Goal: Find specific page/section: Find specific page/section

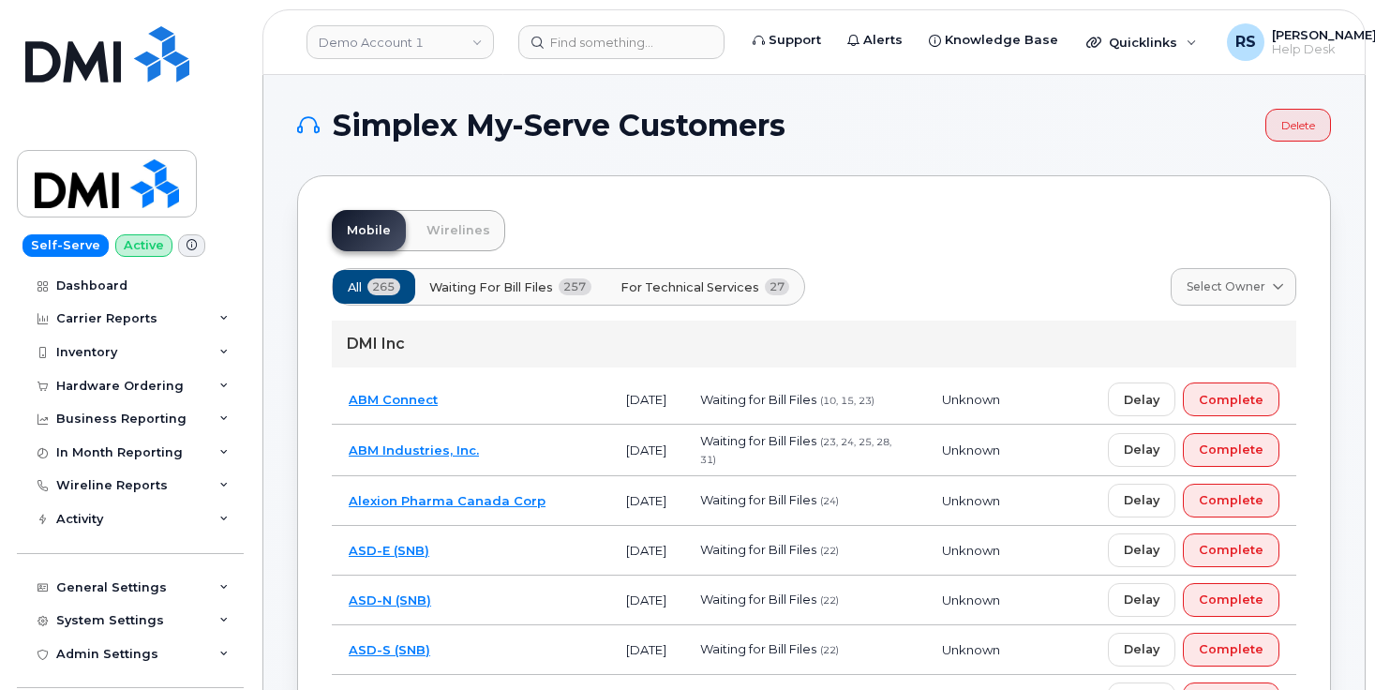
click at [931, 116] on h1 "Simplex My-Serve Customers" at bounding box center [776, 126] width 959 height 30
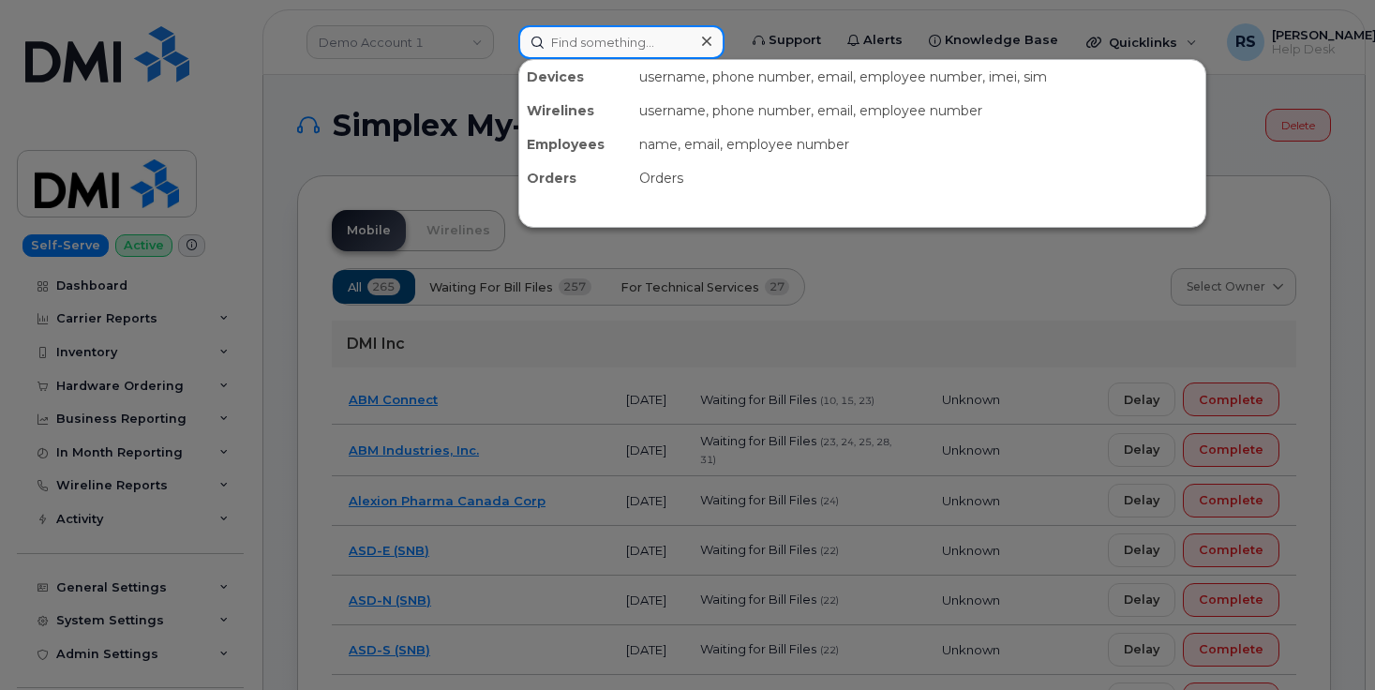
click at [544, 40] on input at bounding box center [621, 42] width 206 height 34
paste input "[EMAIL_ADDRESS][PERSON_NAME][DOMAIN_NAME]"
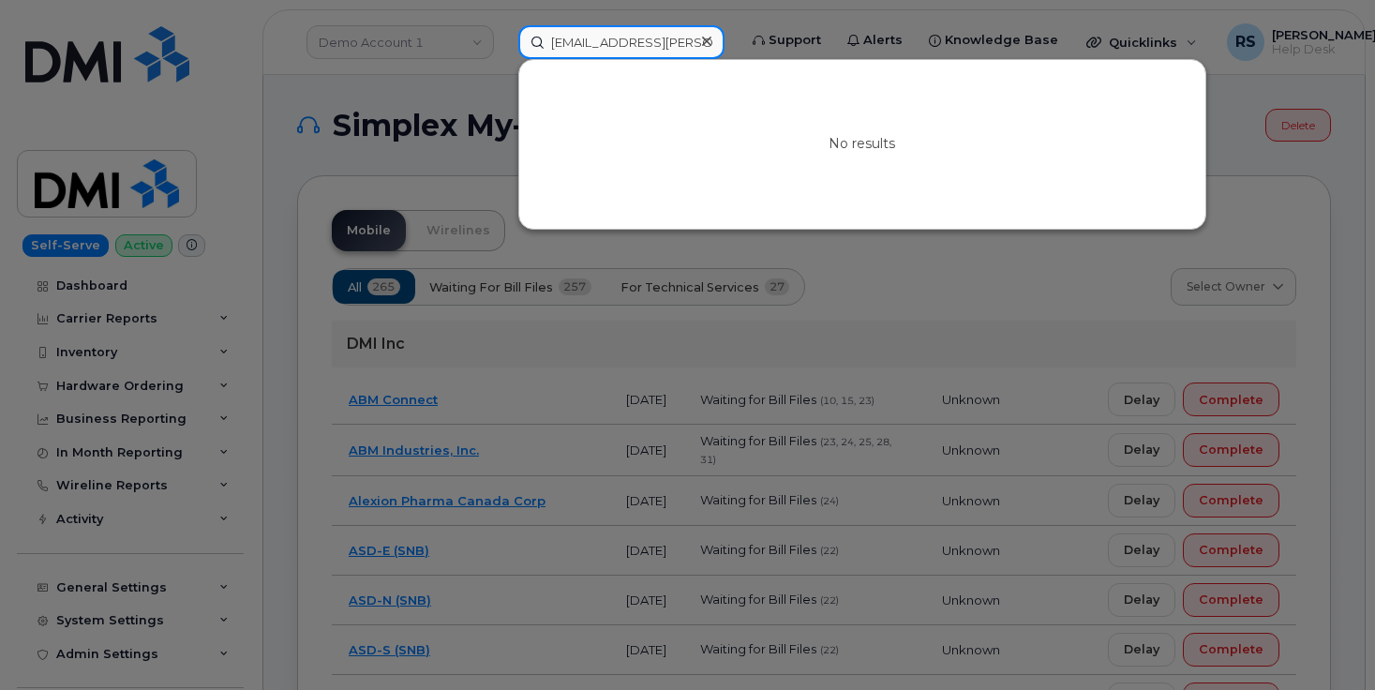
type input "[EMAIL_ADDRESS][PERSON_NAME][DOMAIN_NAME]"
click at [286, 87] on div at bounding box center [687, 345] width 1375 height 690
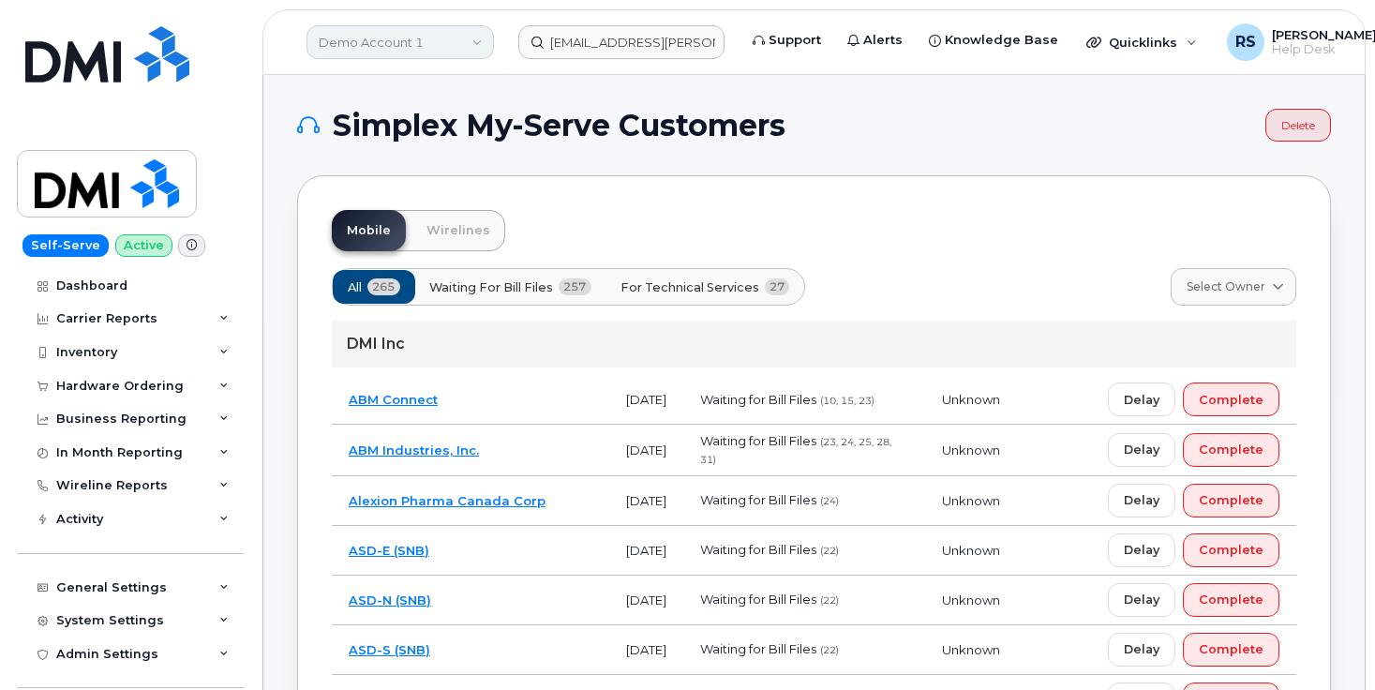
click at [379, 37] on link "Demo Account 1" at bounding box center [400, 42] width 187 height 34
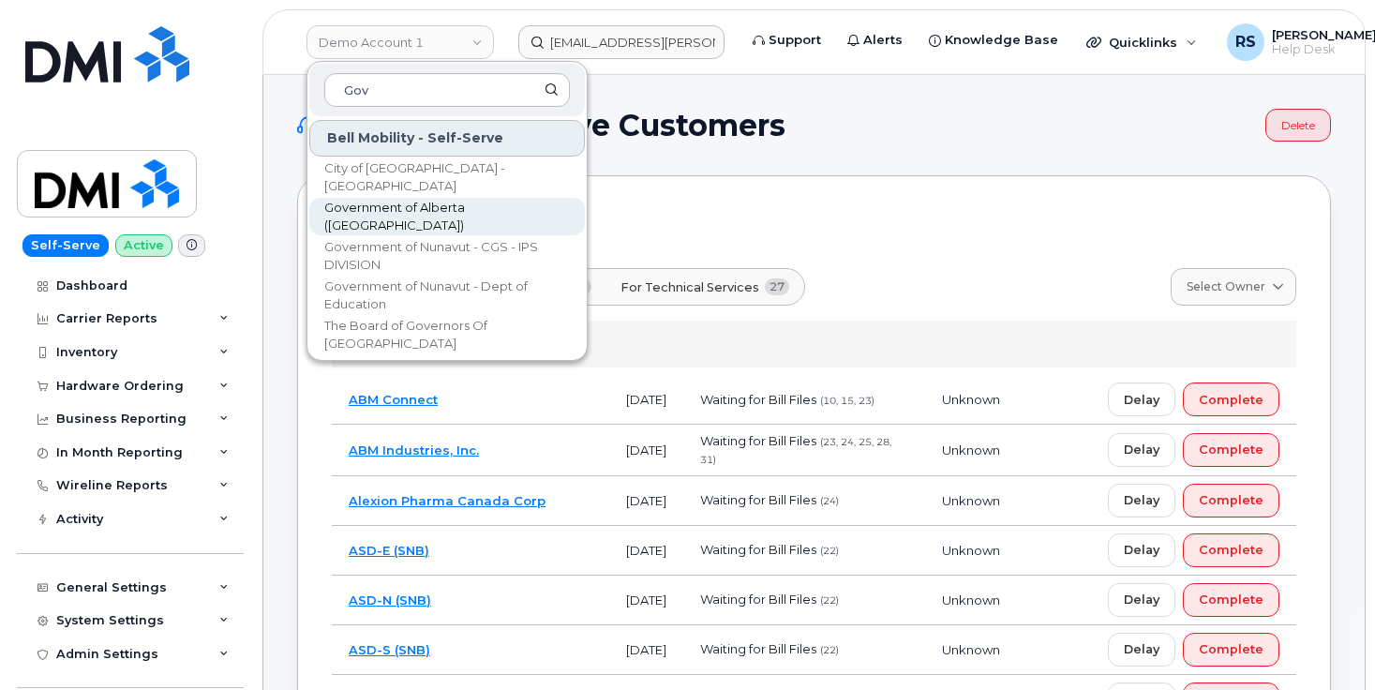
type input "Gov"
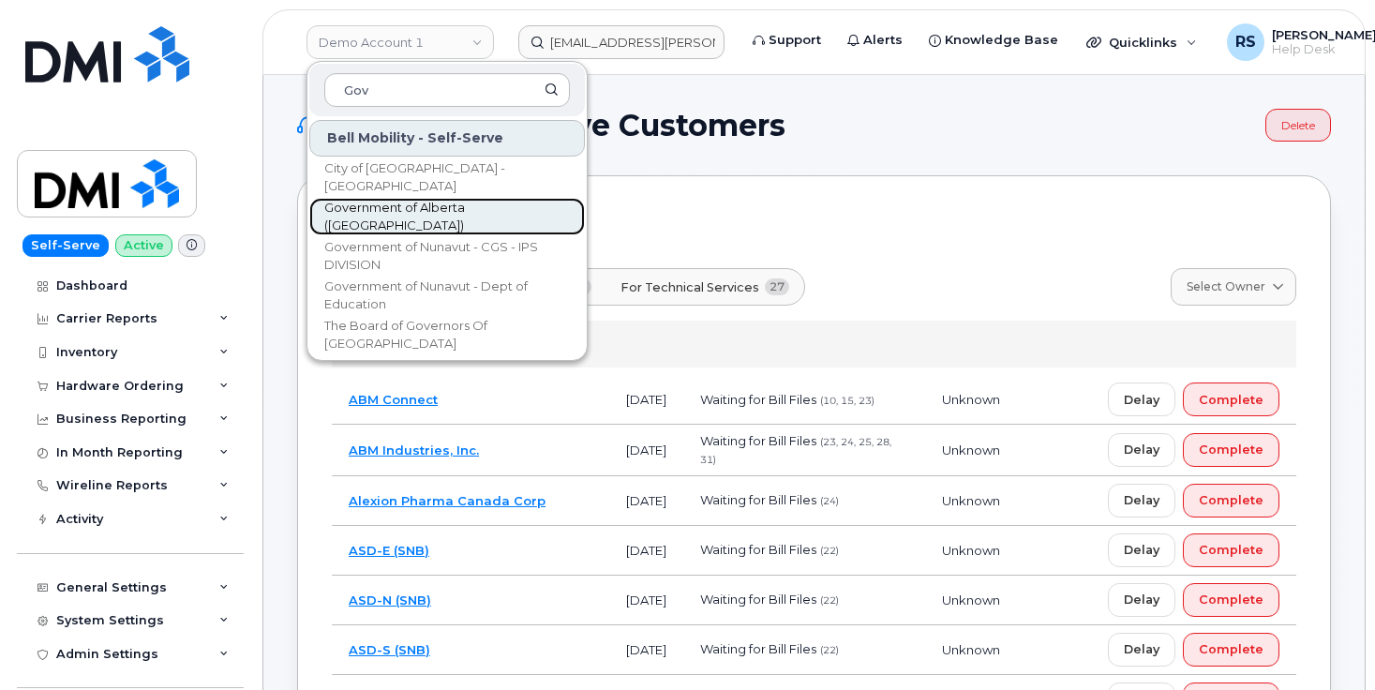
click at [436, 219] on span "Government of Alberta ([GEOGRAPHIC_DATA])" at bounding box center [432, 217] width 216 height 37
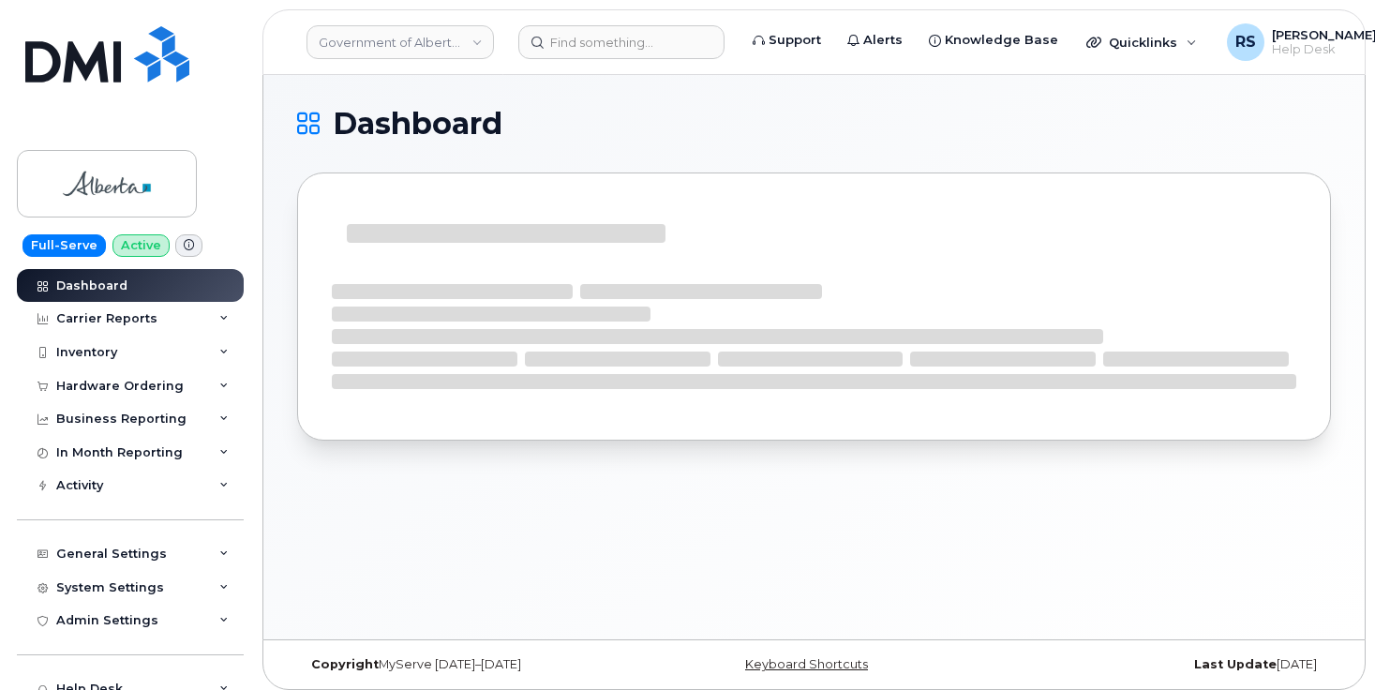
click at [548, 109] on h1 "Dashboard" at bounding box center [809, 124] width 1025 height 30
